Goal: Task Accomplishment & Management: Complete application form

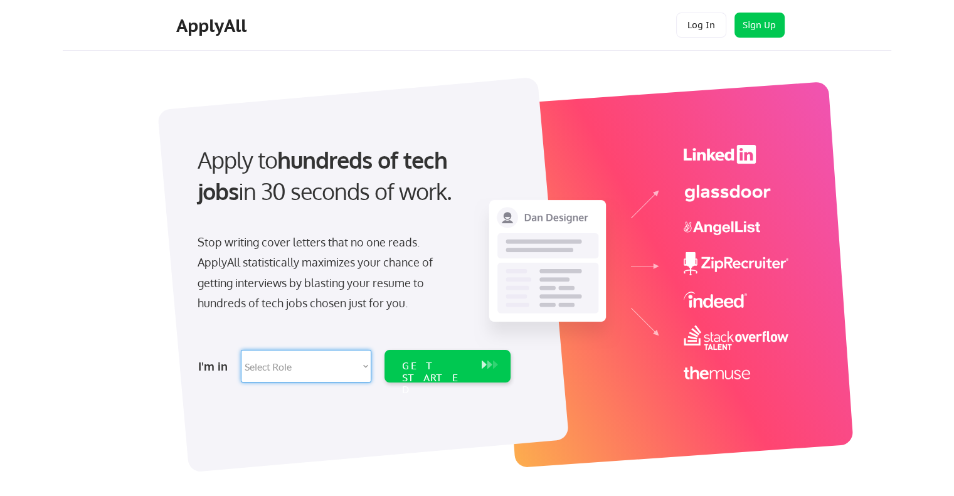
click at [361, 370] on select "Select Role Software Engineering Product Management Customer Success Sales UI/U…" at bounding box center [306, 366] width 130 height 33
select select ""sales""
click at [241, 350] on select "Select Role Software Engineering Product Management Customer Success Sales UI/U…" at bounding box center [306, 366] width 130 height 33
select select ""sales""
click at [479, 358] on button at bounding box center [484, 365] width 13 height 14
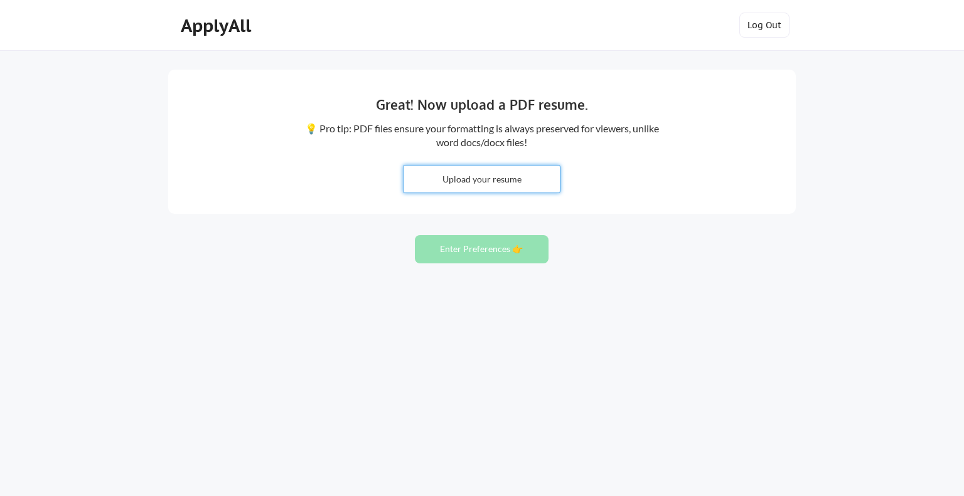
click at [491, 178] on input "file" at bounding box center [481, 179] width 156 height 27
type input "C:\fakepath\Rasaq Shutti - Resume. (1).pdf"
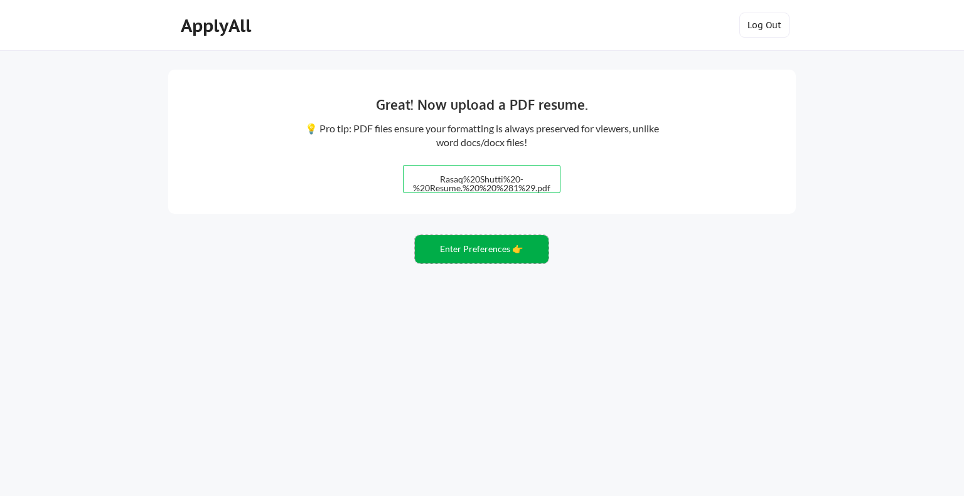
click at [435, 245] on button "Enter Preferences 👉" at bounding box center [482, 249] width 134 height 28
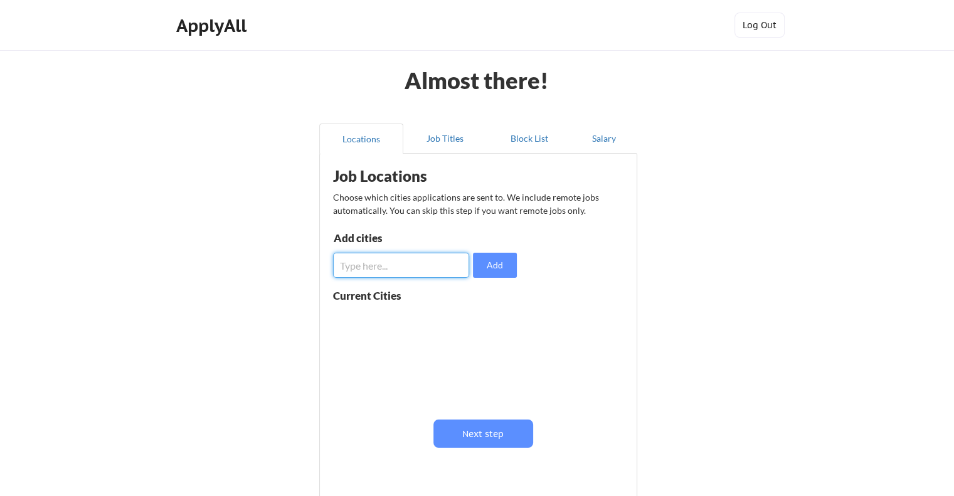
click at [448, 275] on input "input" at bounding box center [401, 265] width 136 height 25
click at [525, 259] on div "Job Locations Choose which cities applications are sent to. We include remote j…" at bounding box center [480, 322] width 309 height 324
click at [434, 257] on input "input" at bounding box center [401, 265] width 136 height 25
type input "c"
type input "[GEOGRAPHIC_DATA]"
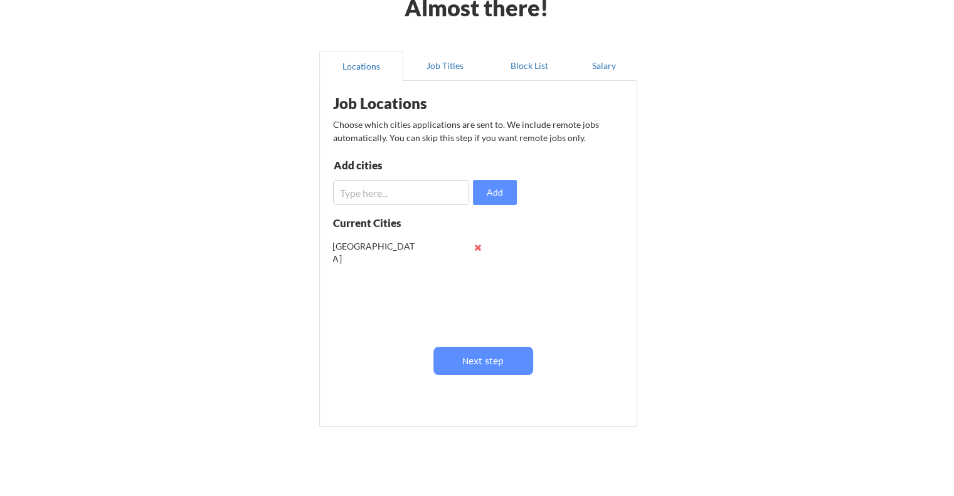
scroll to position [83, 0]
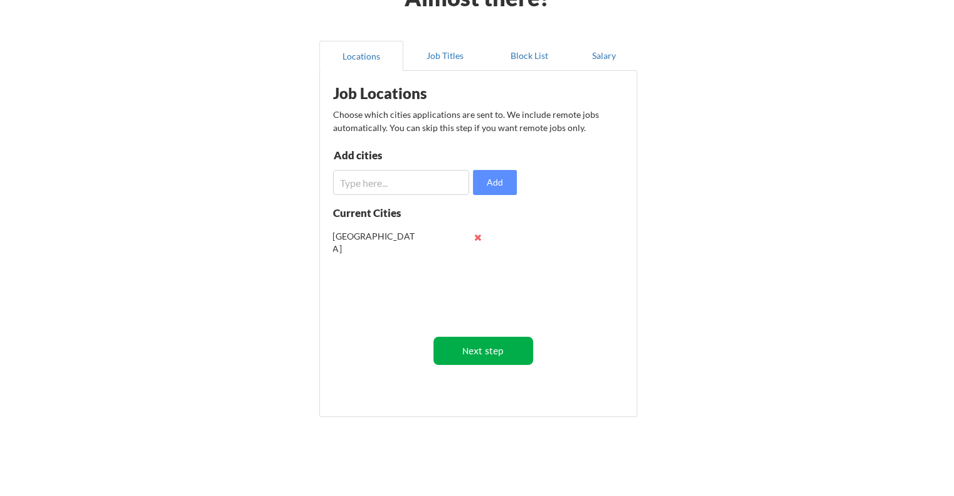
click at [448, 340] on button "Next step" at bounding box center [484, 351] width 100 height 28
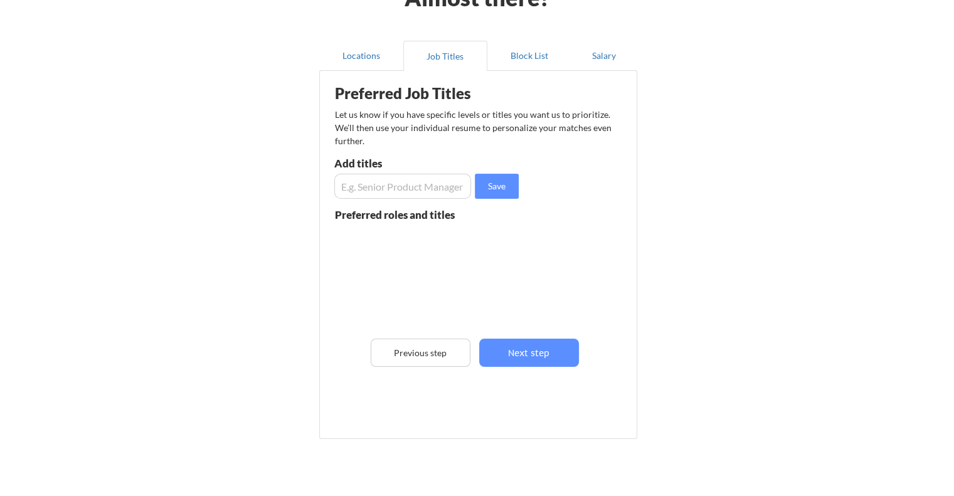
click at [429, 237] on div at bounding box center [424, 275] width 178 height 99
click at [366, 48] on button "Locations" at bounding box center [361, 56] width 84 height 30
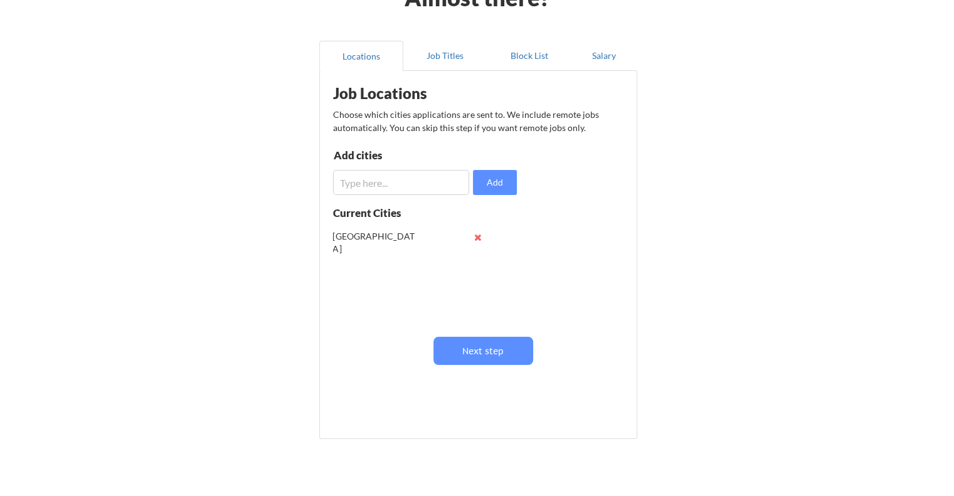
click at [411, 174] on input "input" at bounding box center [401, 182] width 136 height 25
type input "Y"
type input "[GEOGRAPHIC_DATA]"
click at [498, 191] on button "Add" at bounding box center [495, 182] width 44 height 25
click at [423, 61] on button "Job Titles" at bounding box center [445, 56] width 84 height 30
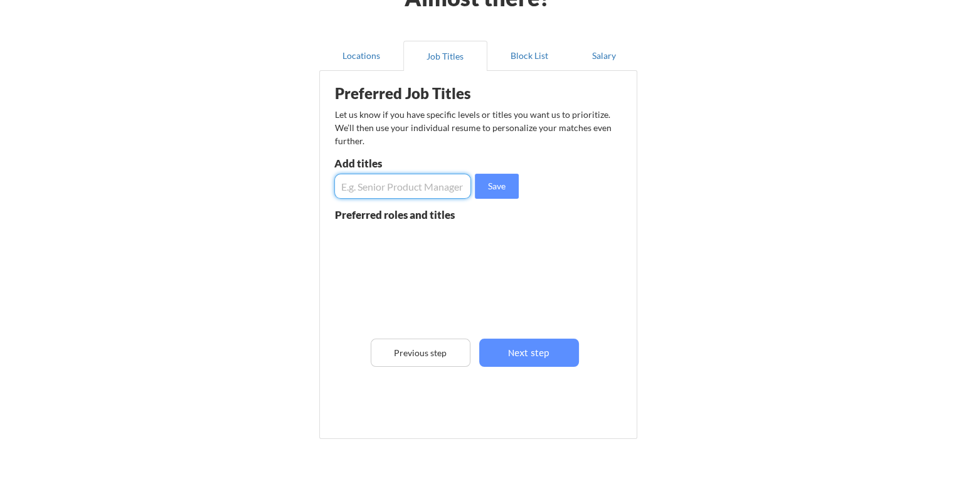
click at [414, 193] on input "input" at bounding box center [402, 186] width 137 height 25
type input "Client Support"
click at [404, 185] on input "input" at bounding box center [402, 186] width 137 height 25
type input "Project coordinator"
click at [408, 188] on input "input" at bounding box center [402, 186] width 137 height 25
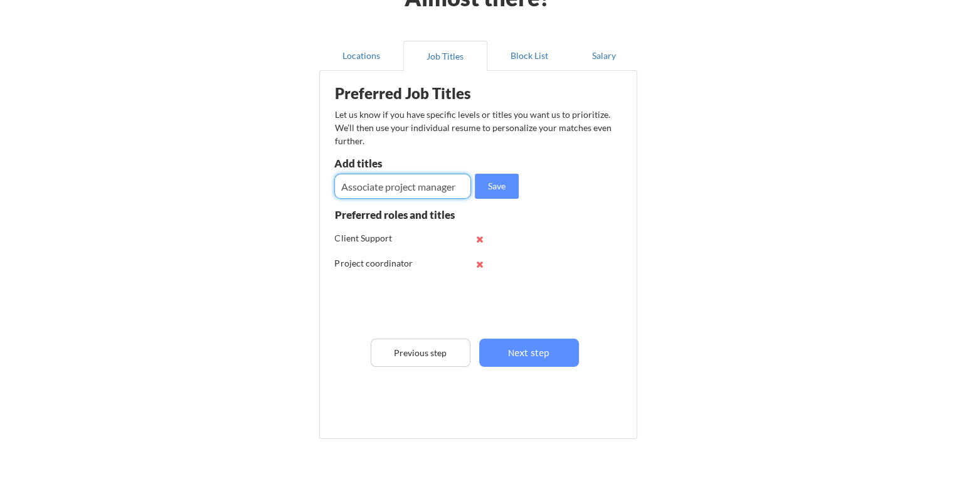
type input "Associate project manager"
click at [441, 186] on input "input" at bounding box center [402, 186] width 137 height 25
type input "Account manager"
click at [489, 186] on button "Save" at bounding box center [497, 186] width 44 height 25
click at [375, 181] on input "input" at bounding box center [402, 186] width 137 height 25
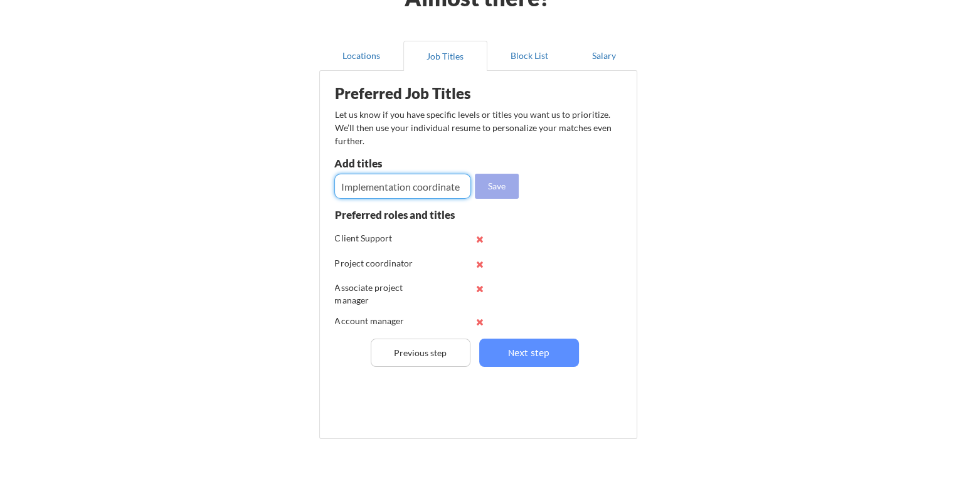
type input "Implementation coordinate"
click at [498, 189] on button "Save" at bounding box center [497, 186] width 44 height 25
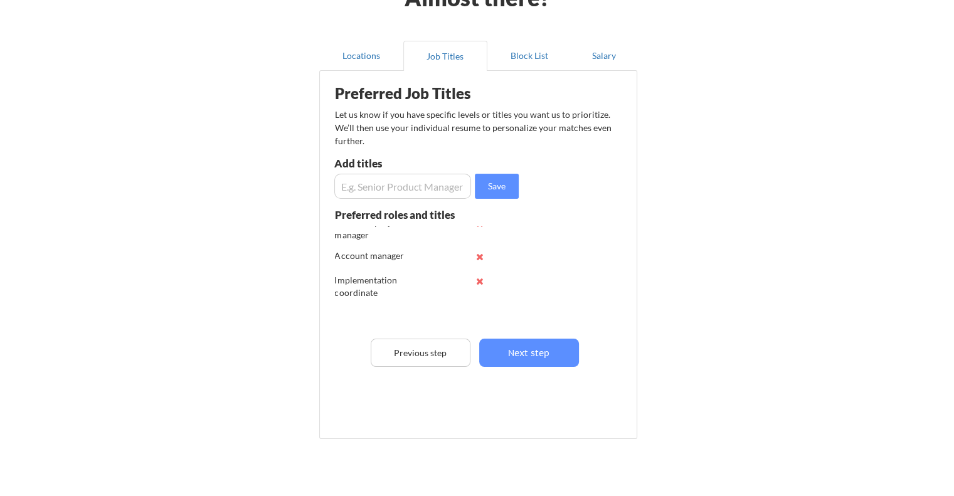
scroll to position [0, 0]
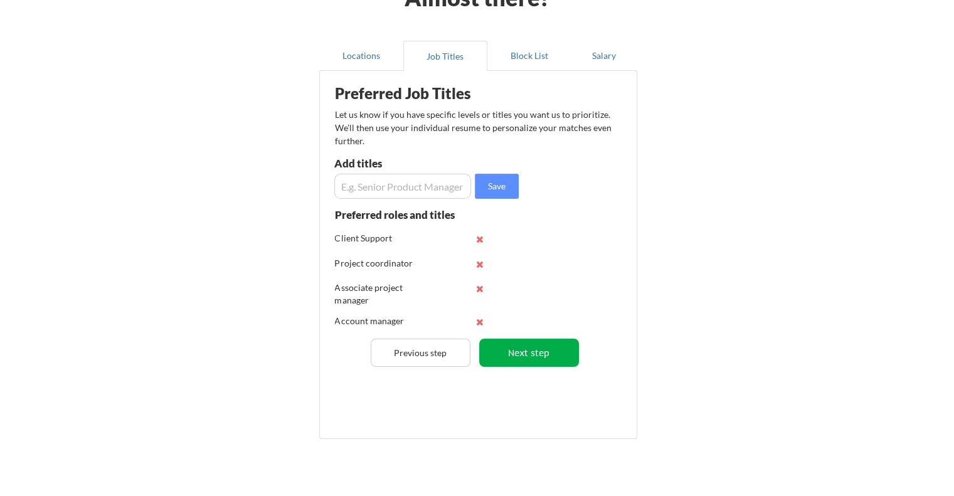
click at [491, 351] on button "Next step" at bounding box center [529, 353] width 100 height 28
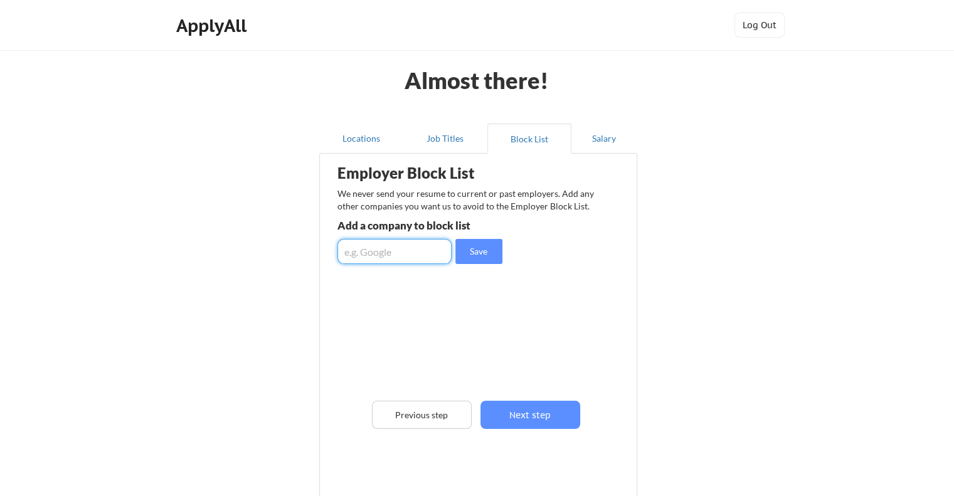
click at [388, 248] on input "input" at bounding box center [395, 251] width 114 height 25
type input "Lessen"
click at [480, 250] on button "Save" at bounding box center [478, 251] width 47 height 25
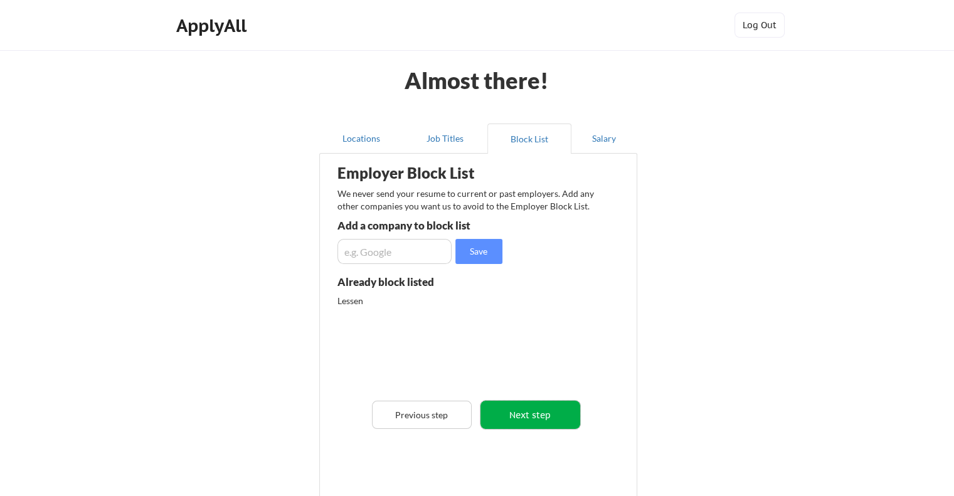
click at [513, 409] on button "Next step" at bounding box center [531, 415] width 100 height 28
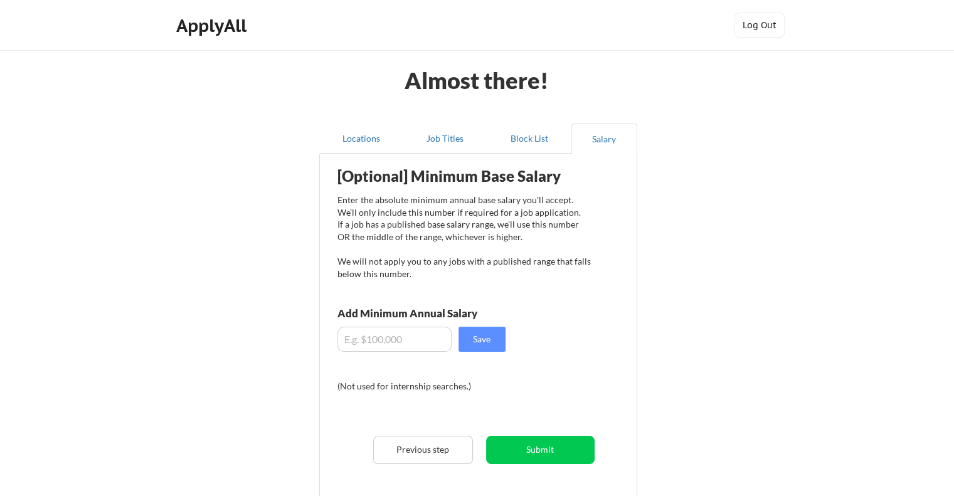
click at [439, 339] on input "input" at bounding box center [395, 339] width 114 height 25
type input "$6"
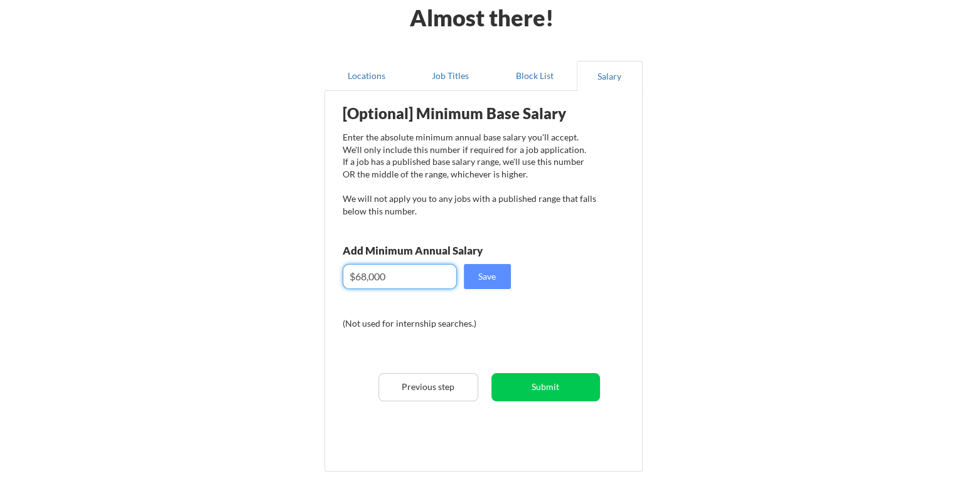
scroll to position [83, 0]
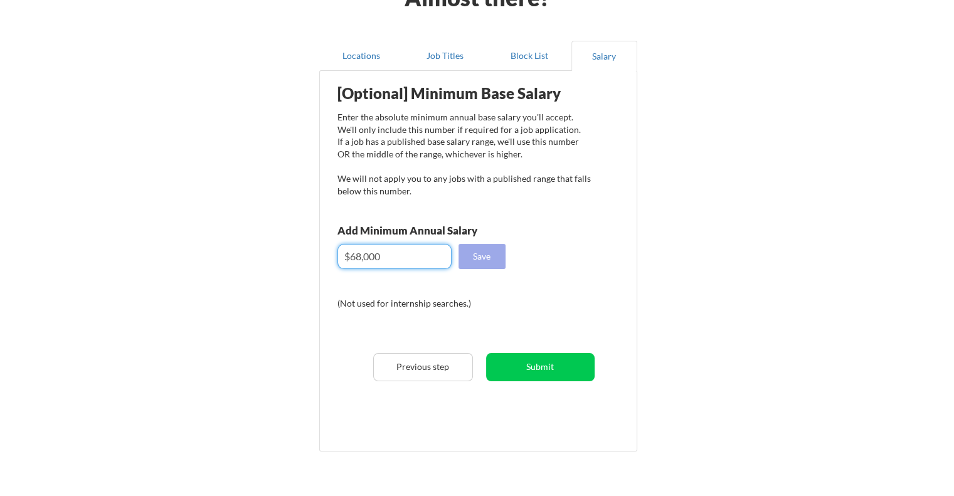
type input "$68,000"
click at [489, 258] on button "Save" at bounding box center [482, 256] width 47 height 25
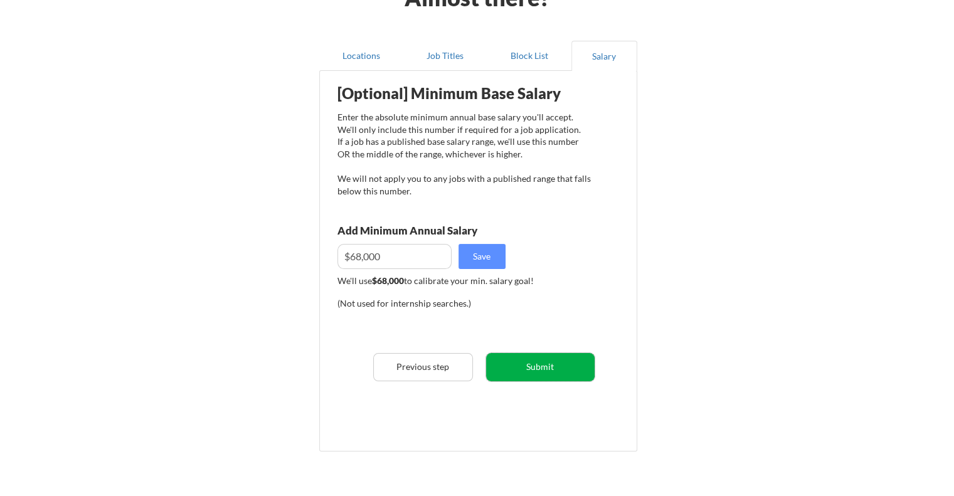
click at [522, 359] on button "Submit" at bounding box center [540, 367] width 109 height 28
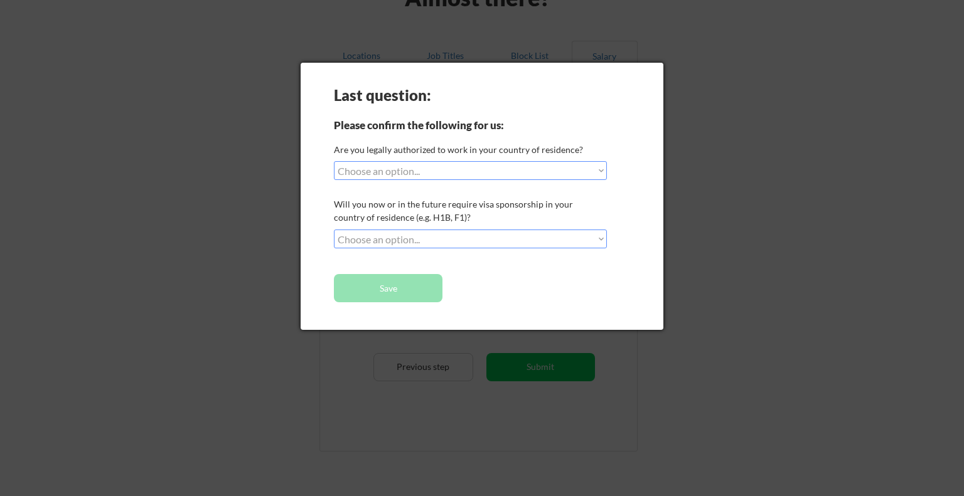
click at [546, 160] on div "Last question: Please confirm the following for us: Are you legally authorized …" at bounding box center [482, 196] width 363 height 267
click at [472, 167] on select "Choose an option... Yes, I am a [DEMOGRAPHIC_DATA] Citizen Yes, I am a [DEMOGRA…" at bounding box center [470, 170] width 273 height 19
select select ""yes__i_am_a_us_[DEMOGRAPHIC_DATA]""
click at [334, 161] on select "Choose an option... Yes, I am a [DEMOGRAPHIC_DATA] Citizen Yes, I am a [DEMOGRA…" at bounding box center [470, 170] width 273 height 19
click at [437, 232] on select "Choose an option... No, I will not need sponsorship Yes, I will need sponsorship" at bounding box center [470, 239] width 273 height 19
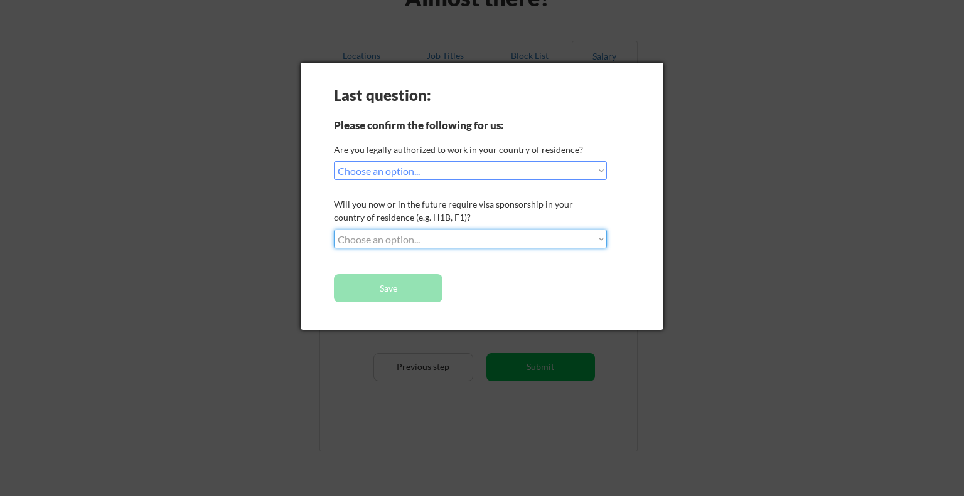
select select ""no__i_will_not_need_sponsorship""
click at [334, 230] on select "Choose an option... No, I will not need sponsorship Yes, I will need sponsorship" at bounding box center [470, 239] width 273 height 19
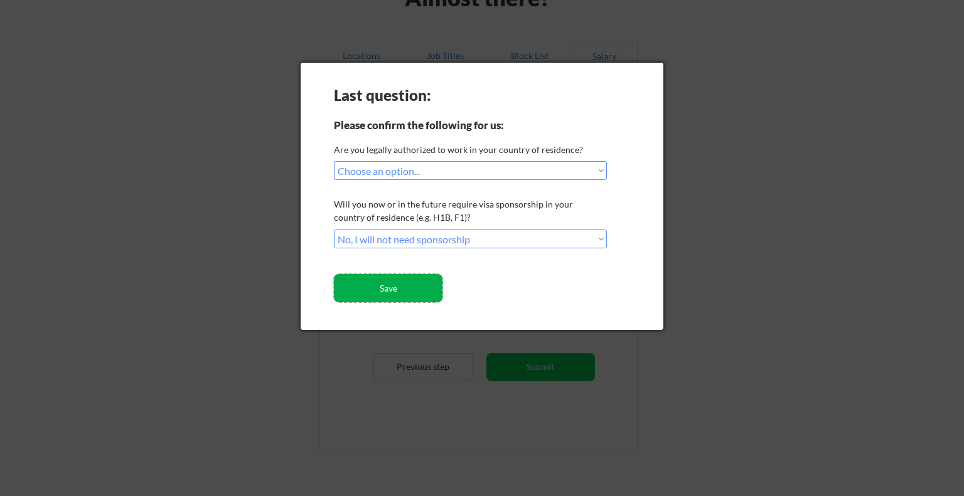
click at [413, 289] on button "Save" at bounding box center [388, 288] width 109 height 28
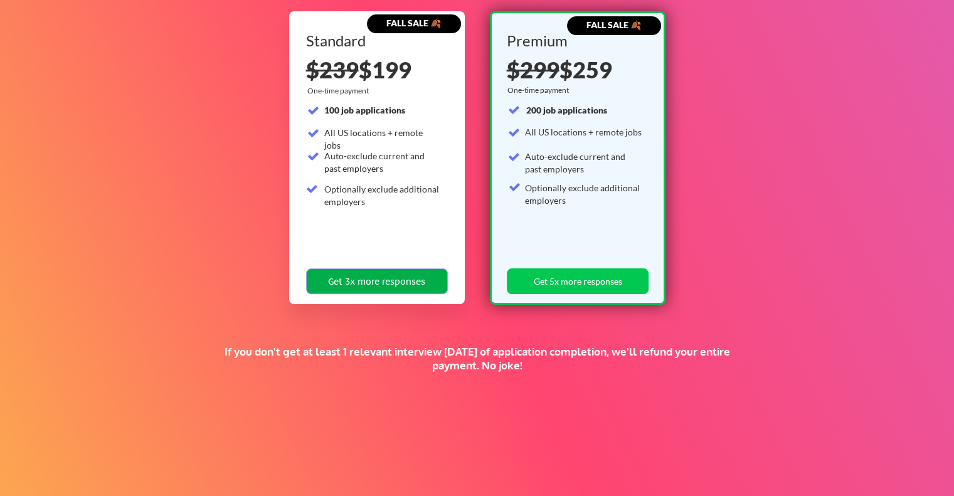
scroll to position [239, 0]
